Goal: Information Seeking & Learning: Learn about a topic

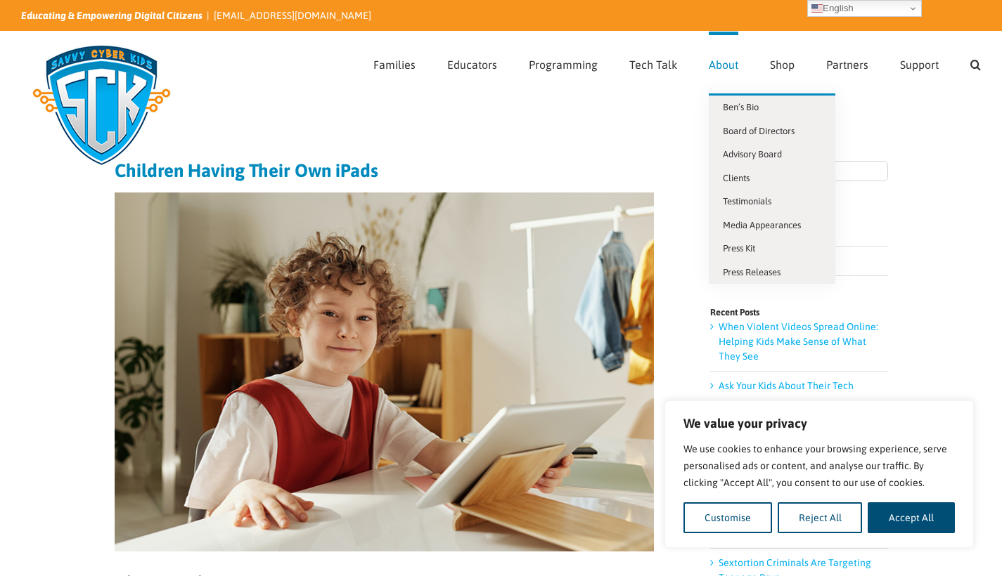
click at [730, 69] on span "About" at bounding box center [723, 64] width 30 height 11
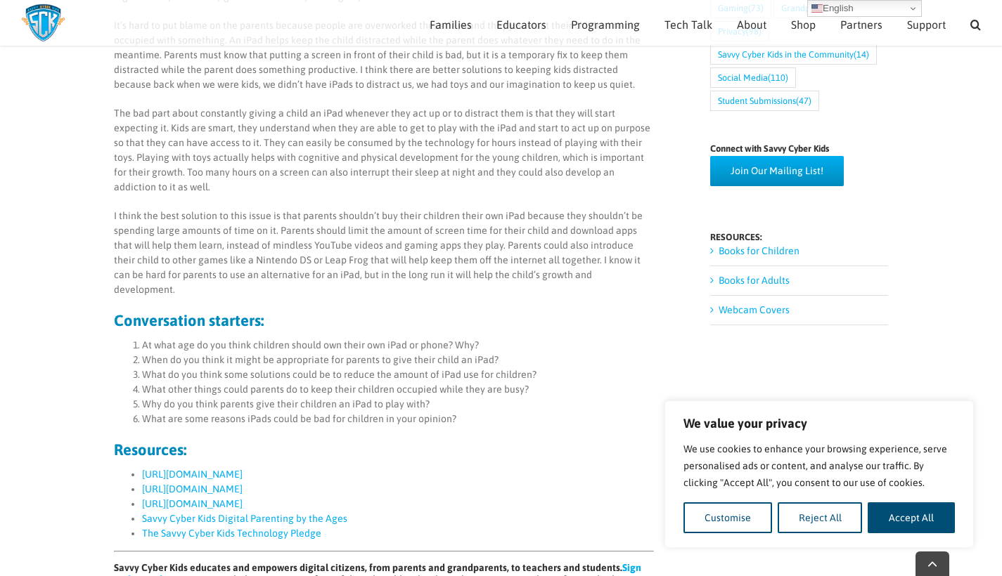
scroll to position [649, 0]
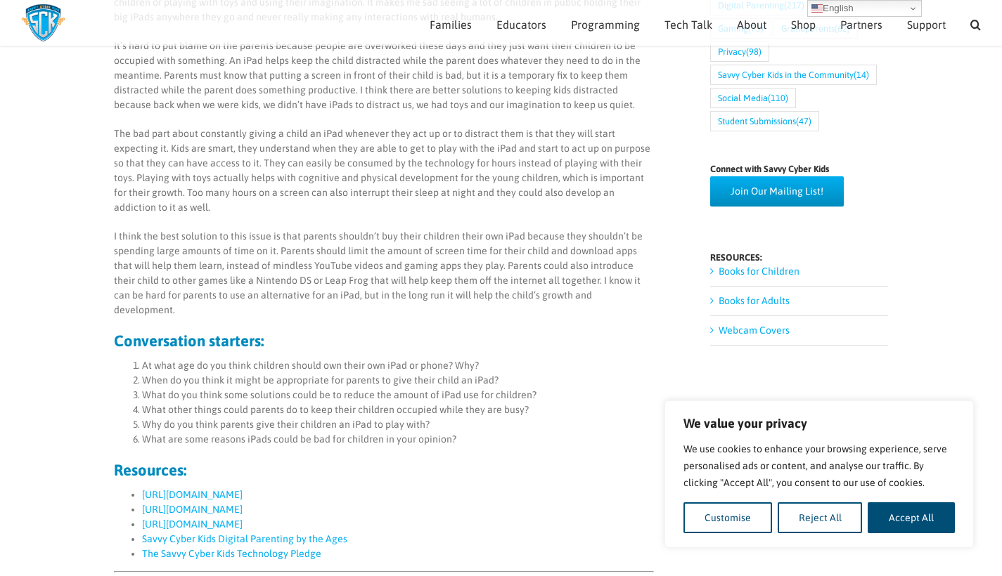
click at [242, 489] on link "https://austinchildrensacademy.org/aca-blog/are-ipads-bad-for-children/" at bounding box center [192, 494] width 101 height 11
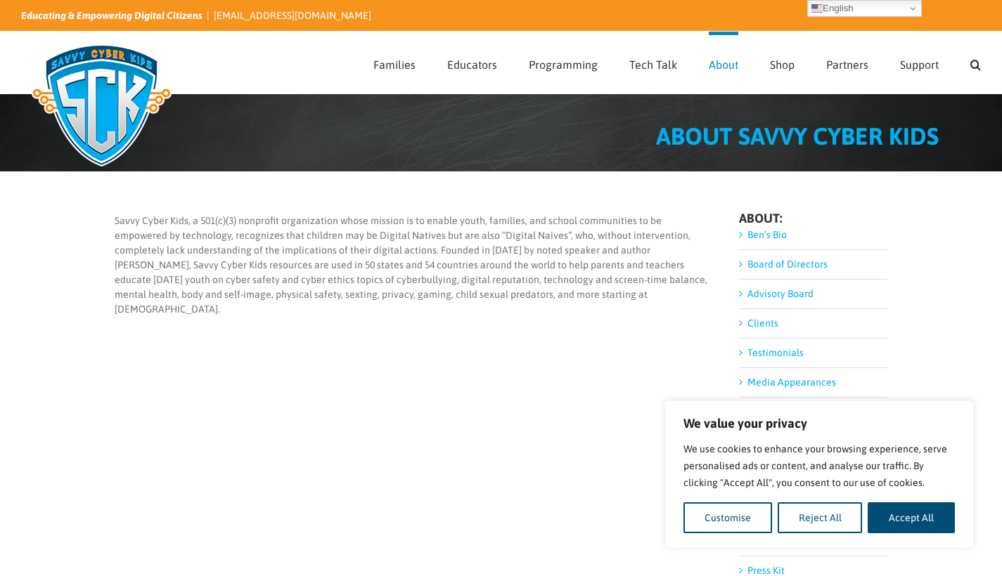
click at [759, 235] on link "Ben’s Bio" at bounding box center [766, 234] width 39 height 11
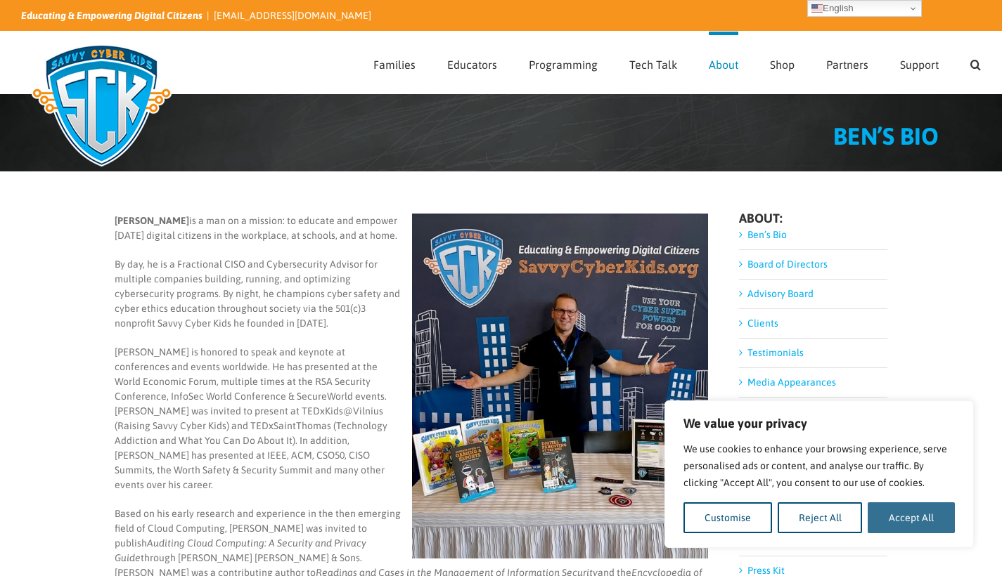
click at [919, 521] on button "Accept All" at bounding box center [910, 518] width 87 height 31
checkbox input "true"
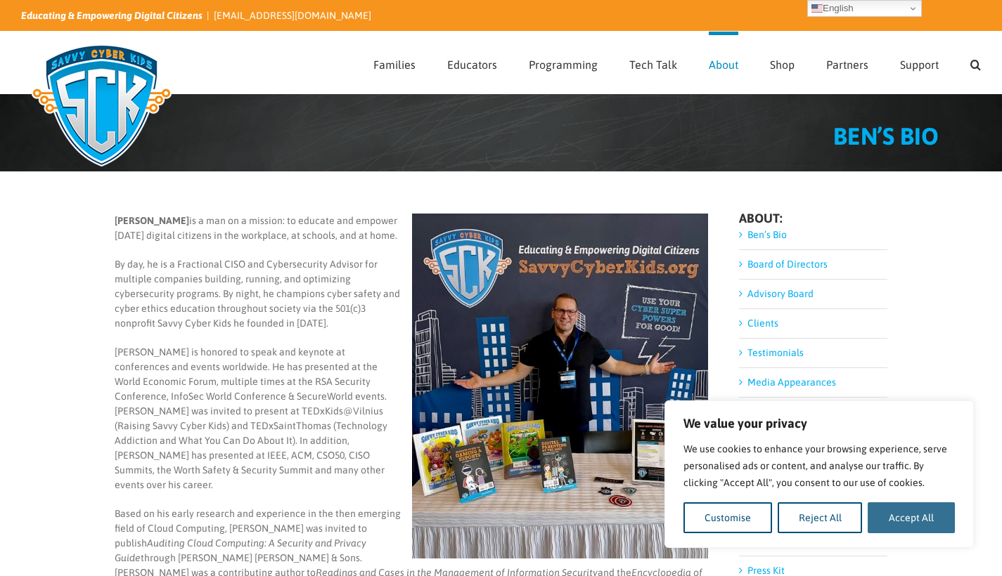
checkbox input "true"
